Goal: Information Seeking & Learning: Check status

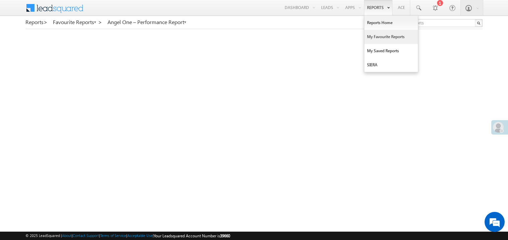
click at [376, 35] on link "My Favourite Reports" at bounding box center [391, 37] width 54 height 14
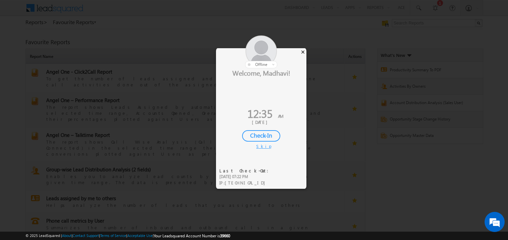
click at [305, 55] on div "×" at bounding box center [302, 51] width 7 height 7
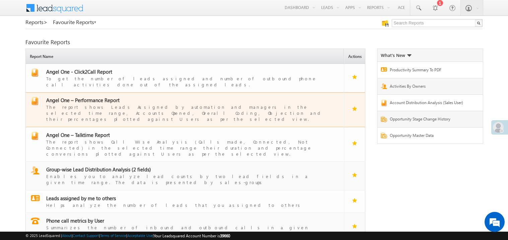
click at [91, 97] on span "Angel One – Performance Report" at bounding box center [82, 100] width 73 height 7
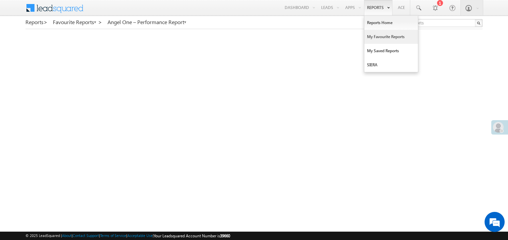
click at [382, 36] on link "My Favourite Reports" at bounding box center [391, 37] width 54 height 14
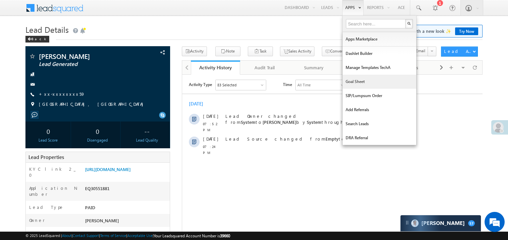
click at [353, 84] on link "Goal Sheet" at bounding box center [380, 82] width 74 height 14
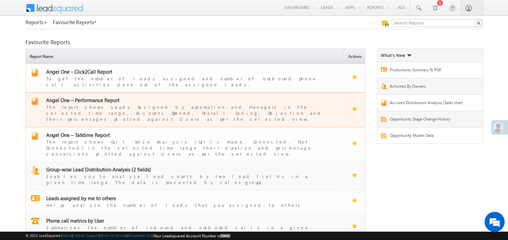
click at [97, 97] on span "Angel One – Performance Report" at bounding box center [82, 100] width 73 height 7
